Goal: Obtain resource: Download file/media

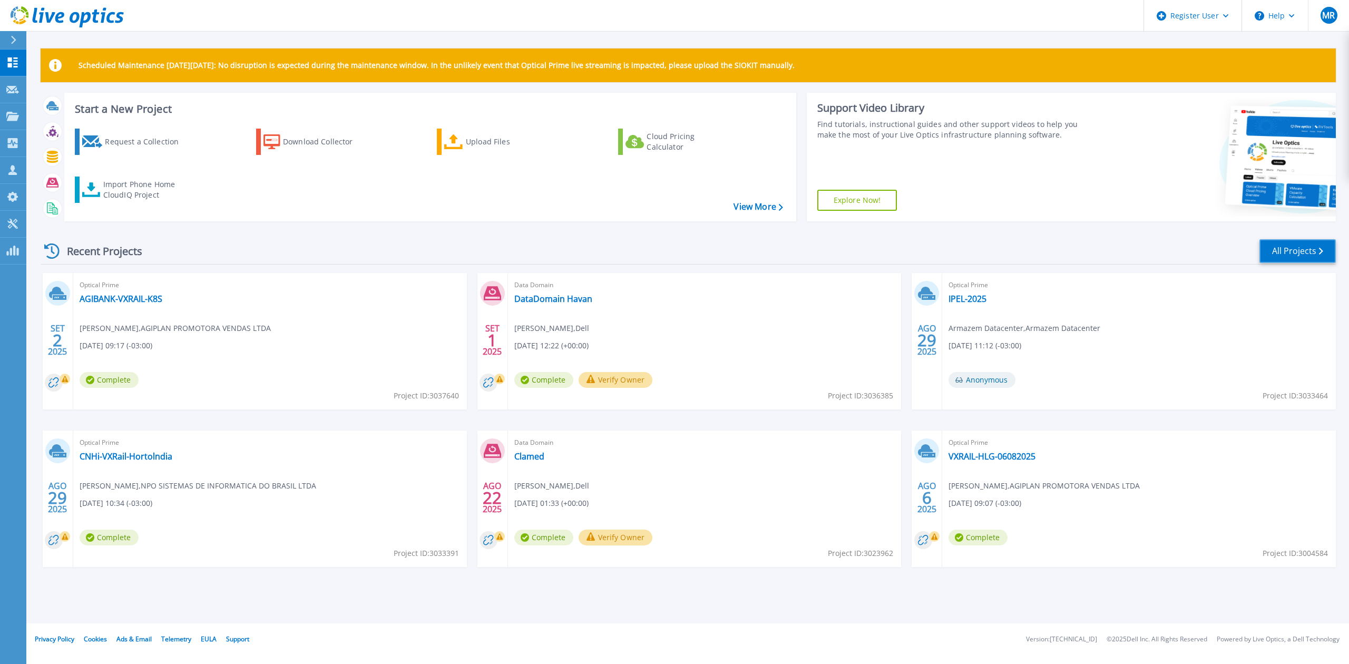
click at [1276, 258] on link "All Projects" at bounding box center [1298, 251] width 76 height 24
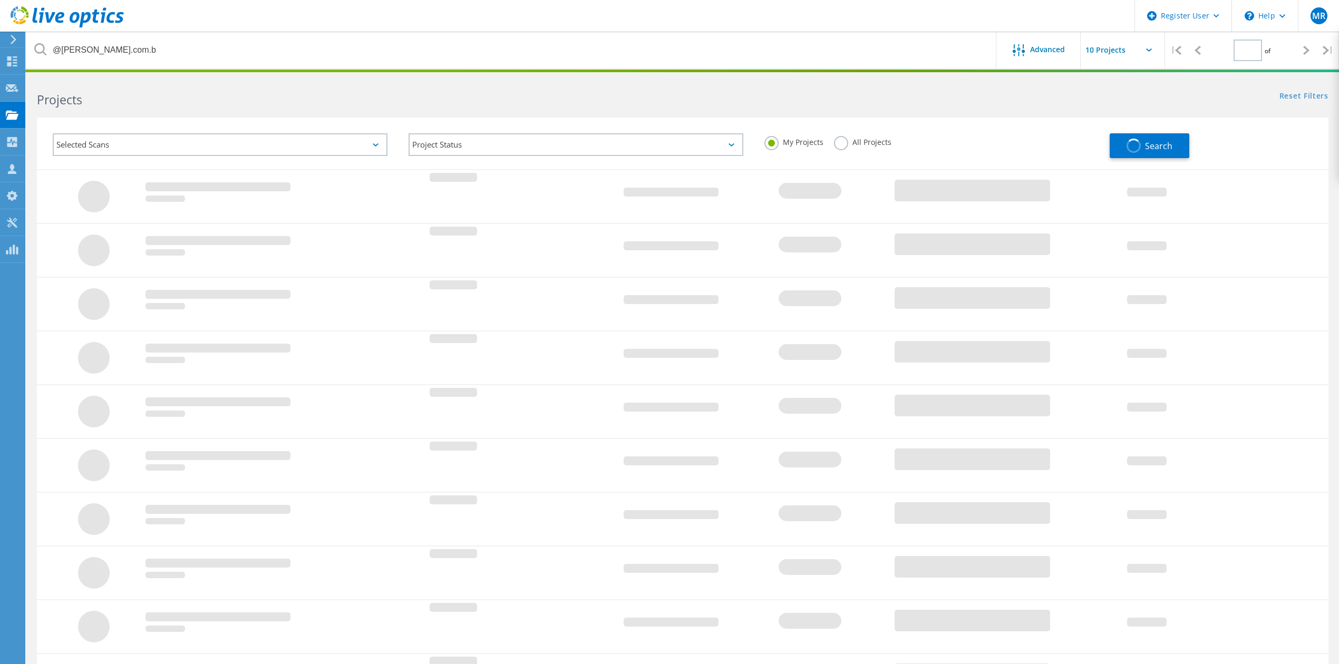
type input "1"
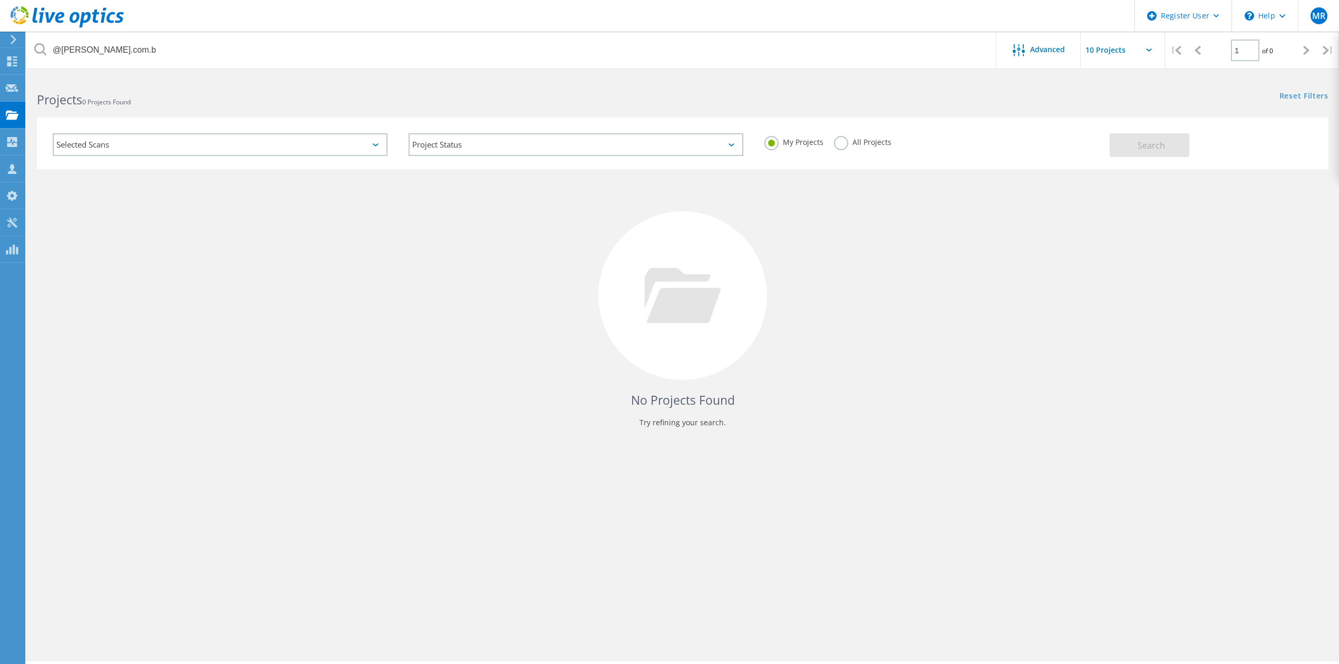
click at [852, 144] on label "All Projects" at bounding box center [862, 141] width 57 height 10
click at [0, 0] on input "All Projects" at bounding box center [0, 0] width 0 height 0
click at [1173, 154] on button "Search" at bounding box center [1149, 145] width 80 height 24
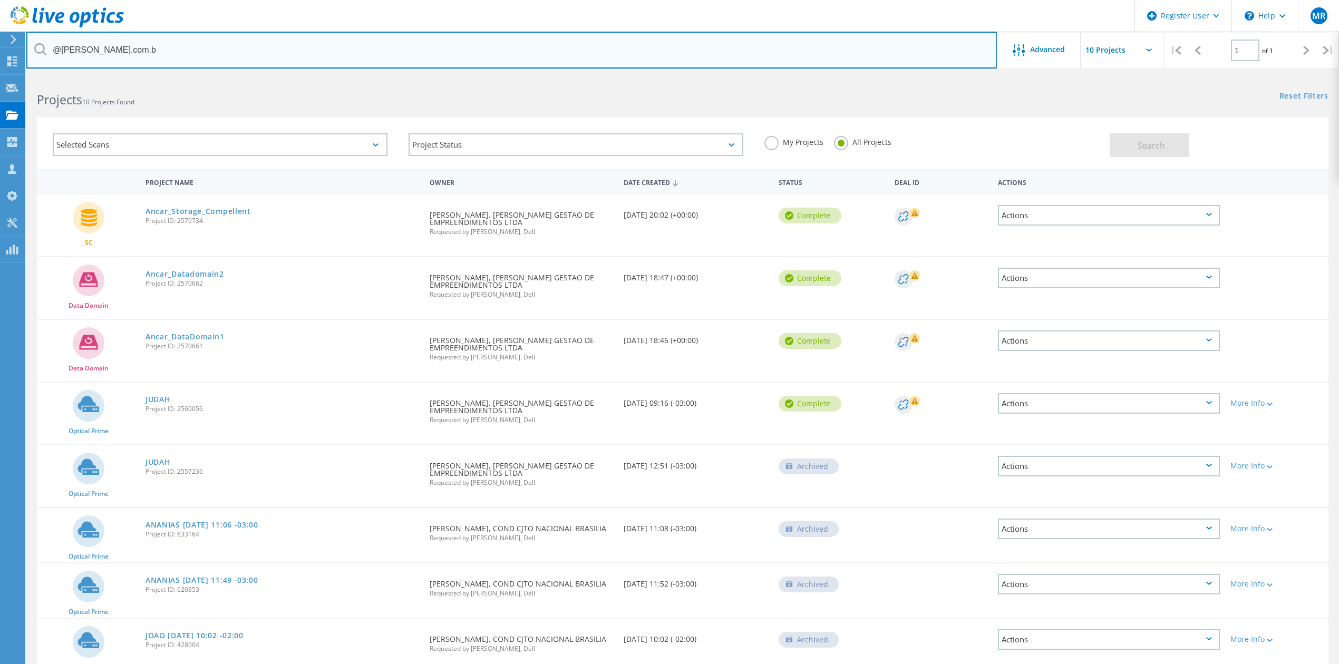
click at [207, 47] on input "@ancar.com.b" at bounding box center [511, 50] width 970 height 37
type input "m"
type input "marista"
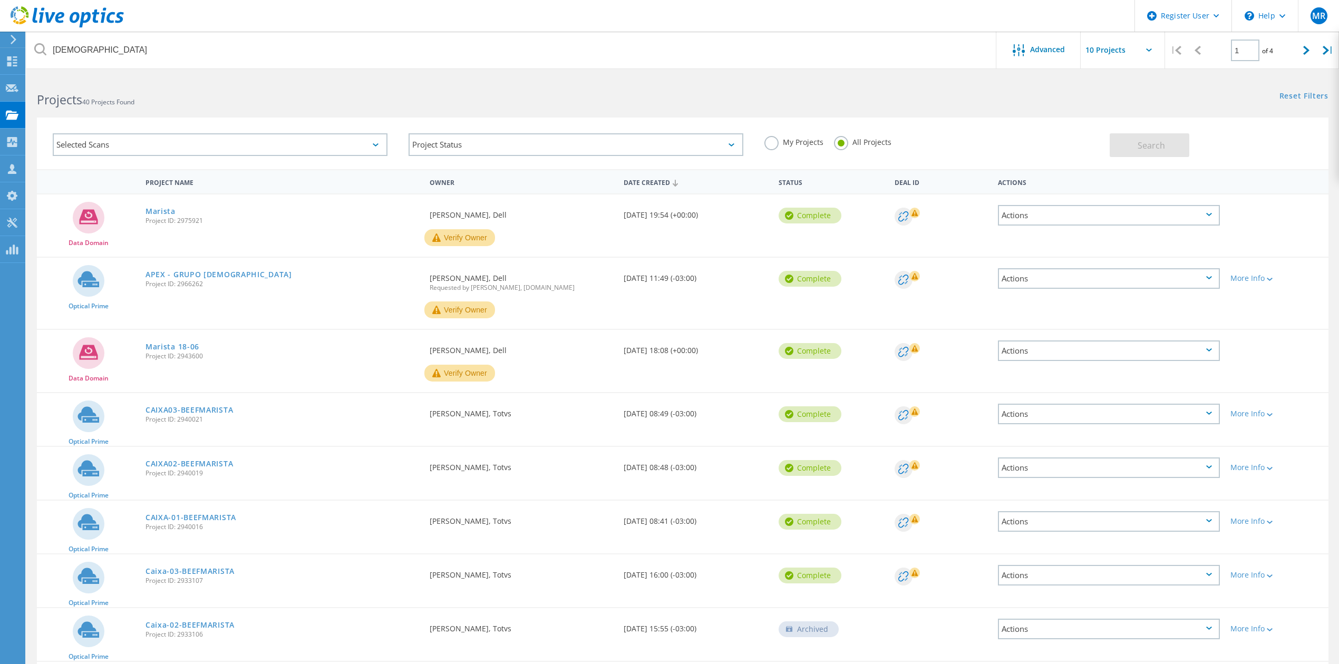
click at [174, 209] on link "Marista" at bounding box center [160, 211] width 30 height 7
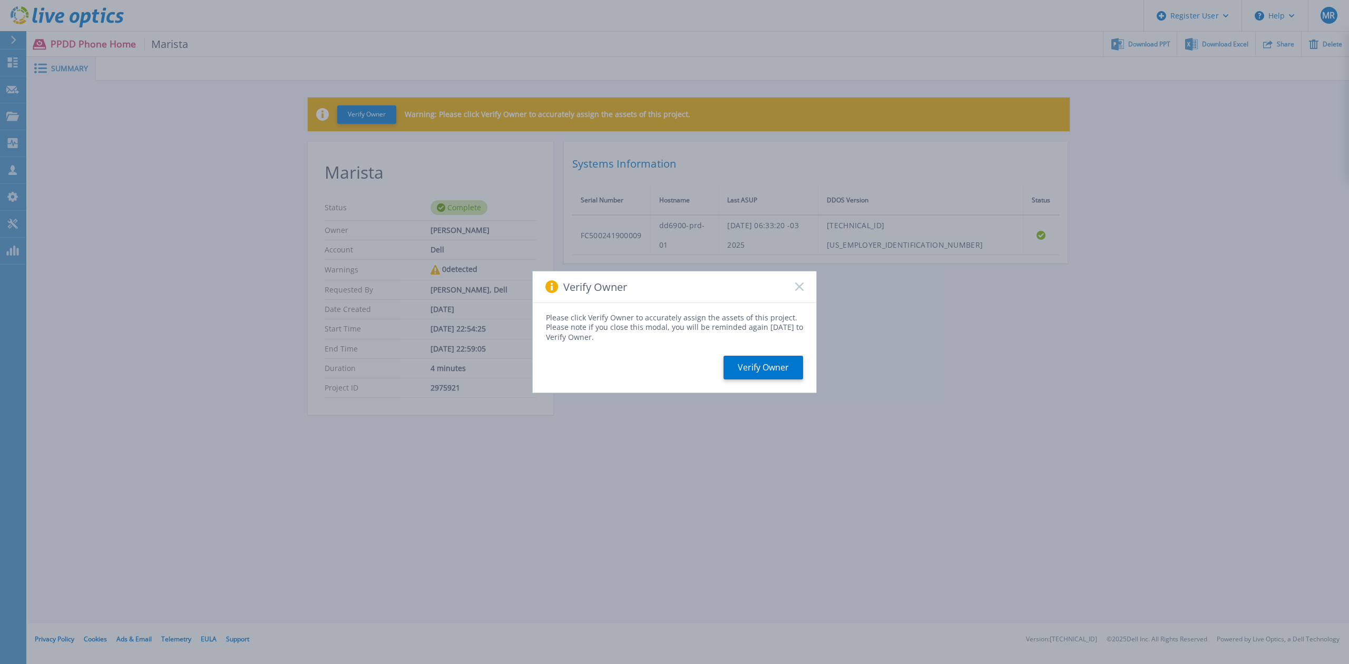
click at [796, 286] on icon at bounding box center [799, 287] width 8 height 8
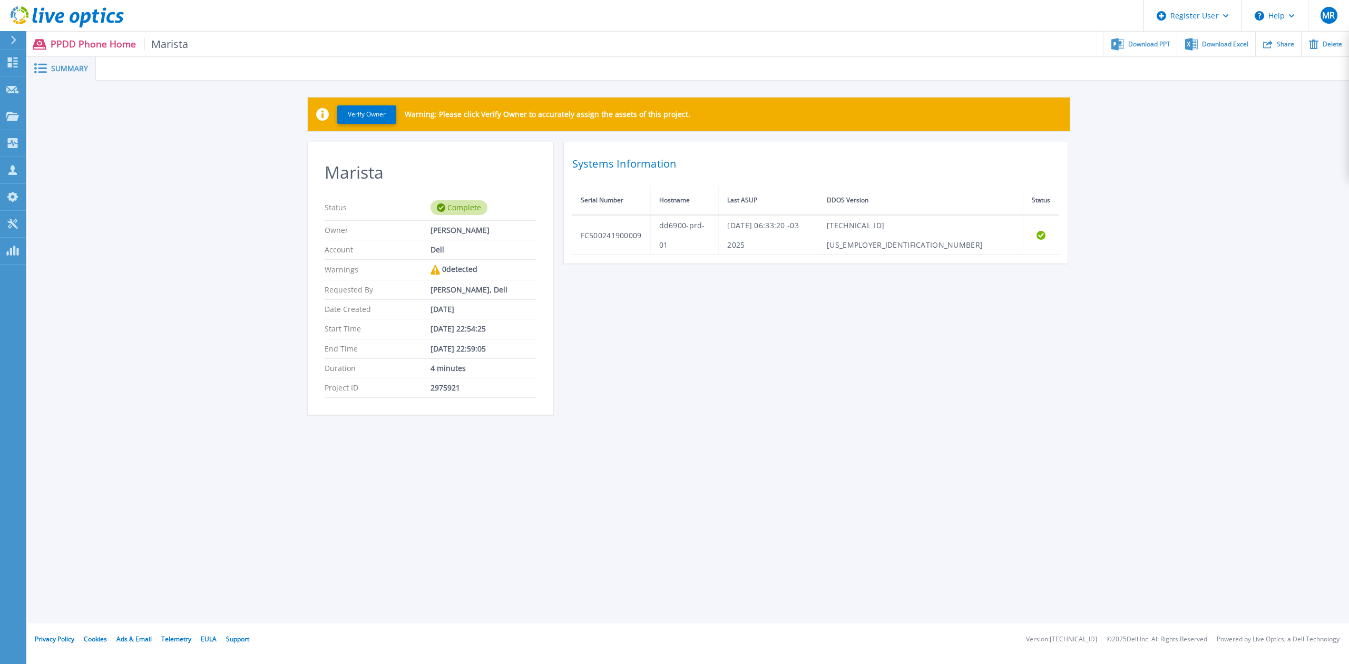
click at [1166, 51] on div "Download PPT" at bounding box center [1140, 44] width 73 height 25
